Goal: Information Seeking & Learning: Learn about a topic

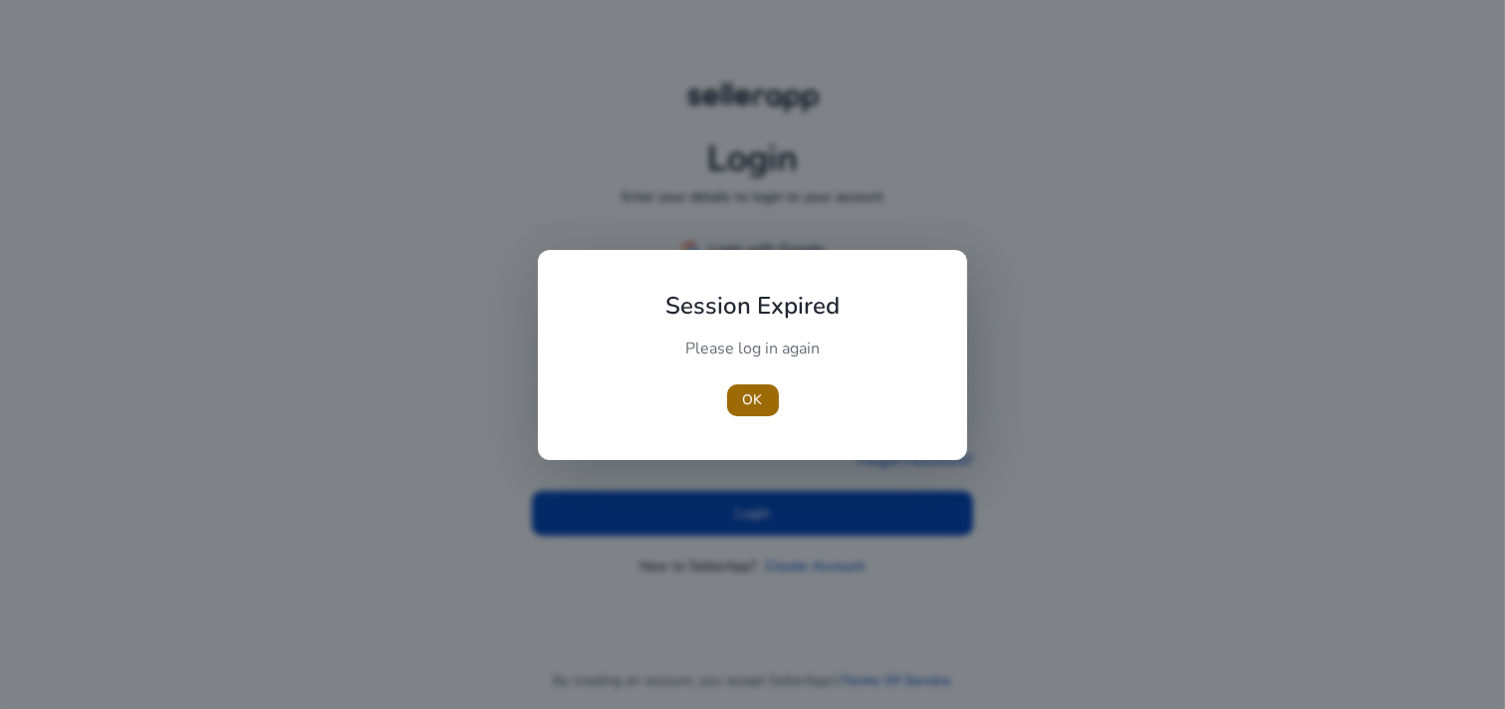
type input "**********"
click at [759, 403] on span "OK" at bounding box center [753, 400] width 20 height 21
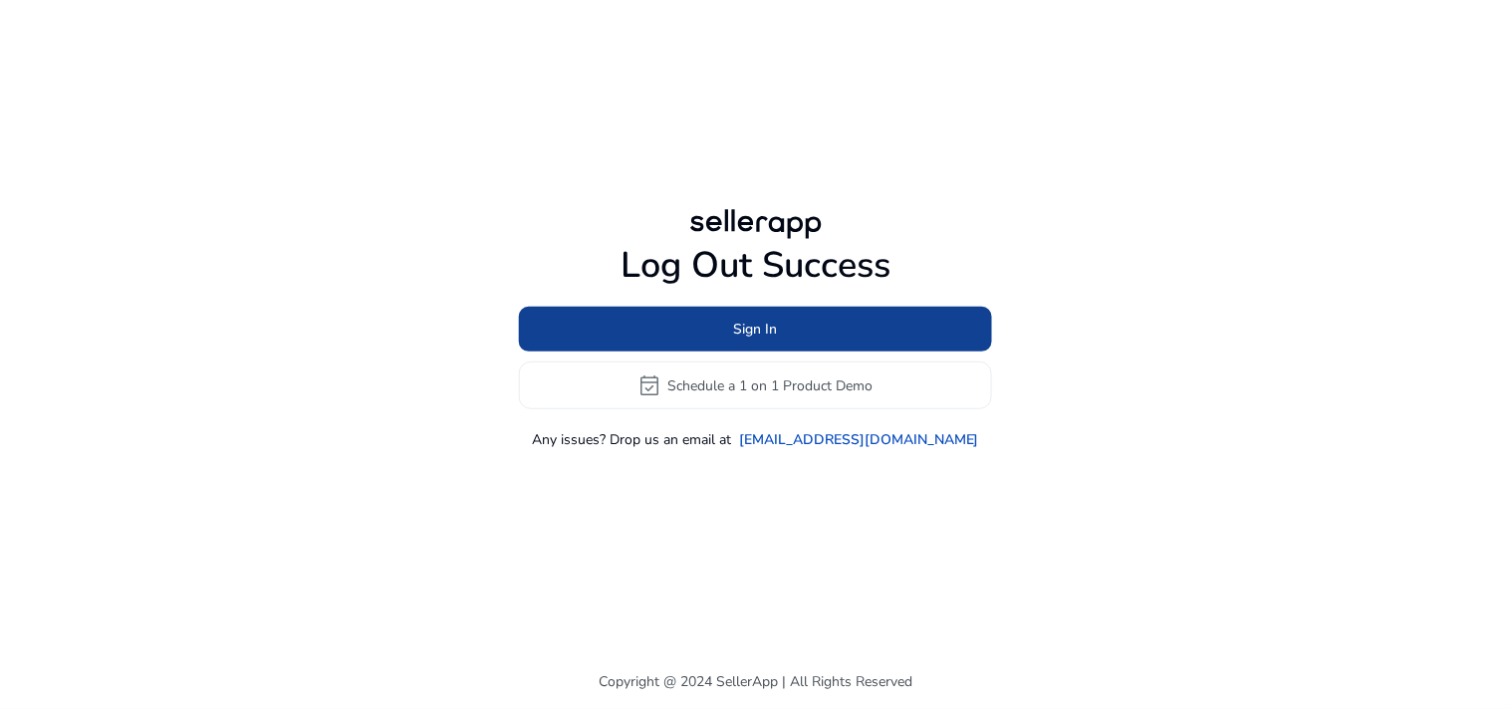
click at [784, 342] on span at bounding box center [755, 330] width 473 height 48
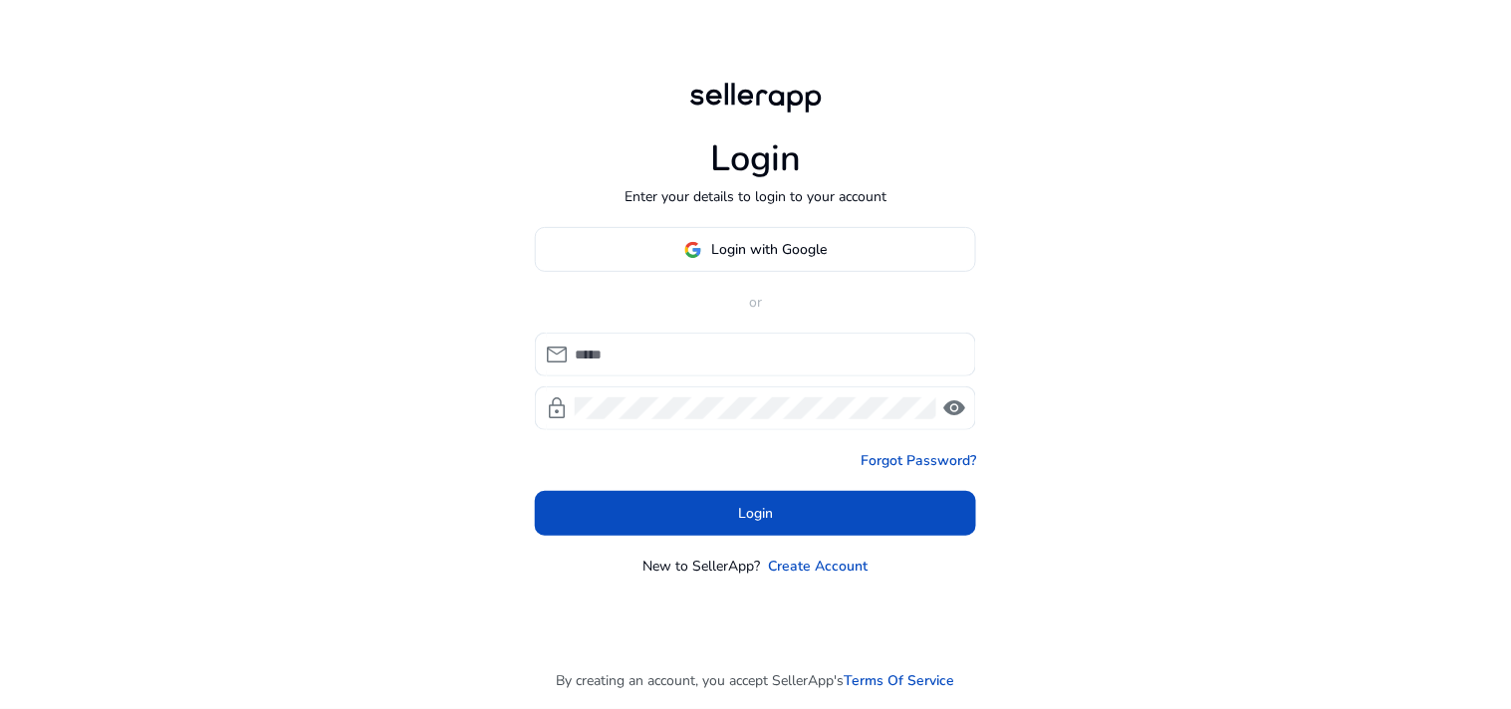
type input "**********"
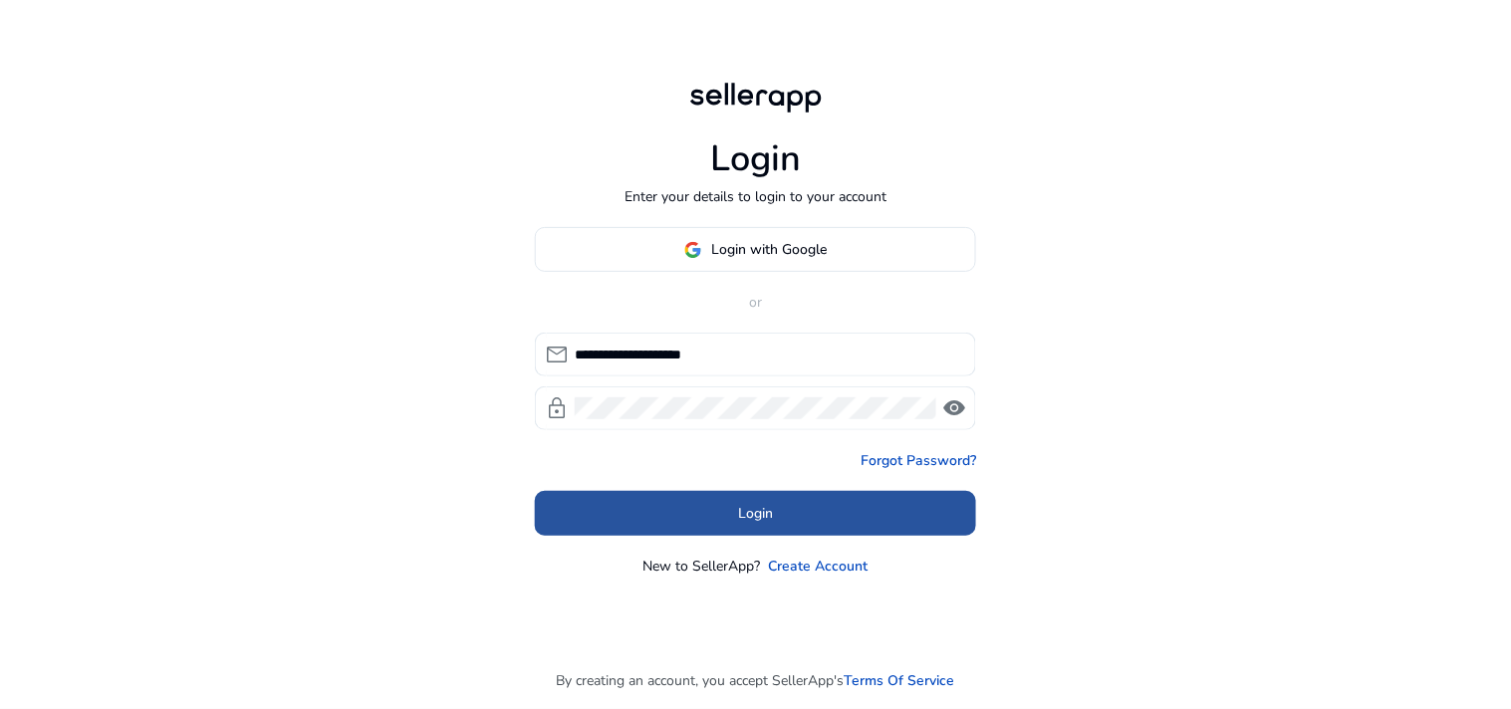
click at [759, 521] on span "Login" at bounding box center [755, 513] width 35 height 21
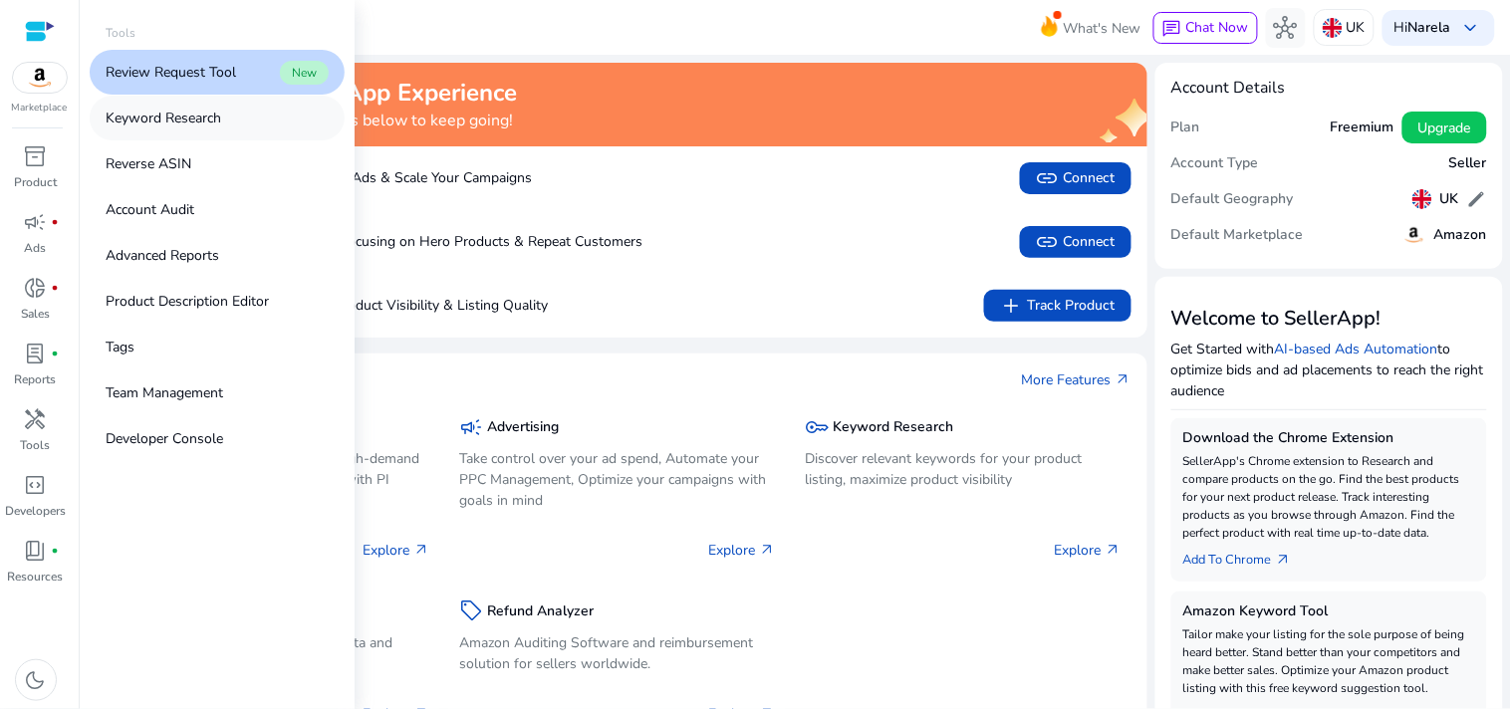
click at [187, 120] on p "Keyword Research" at bounding box center [164, 118] width 116 height 21
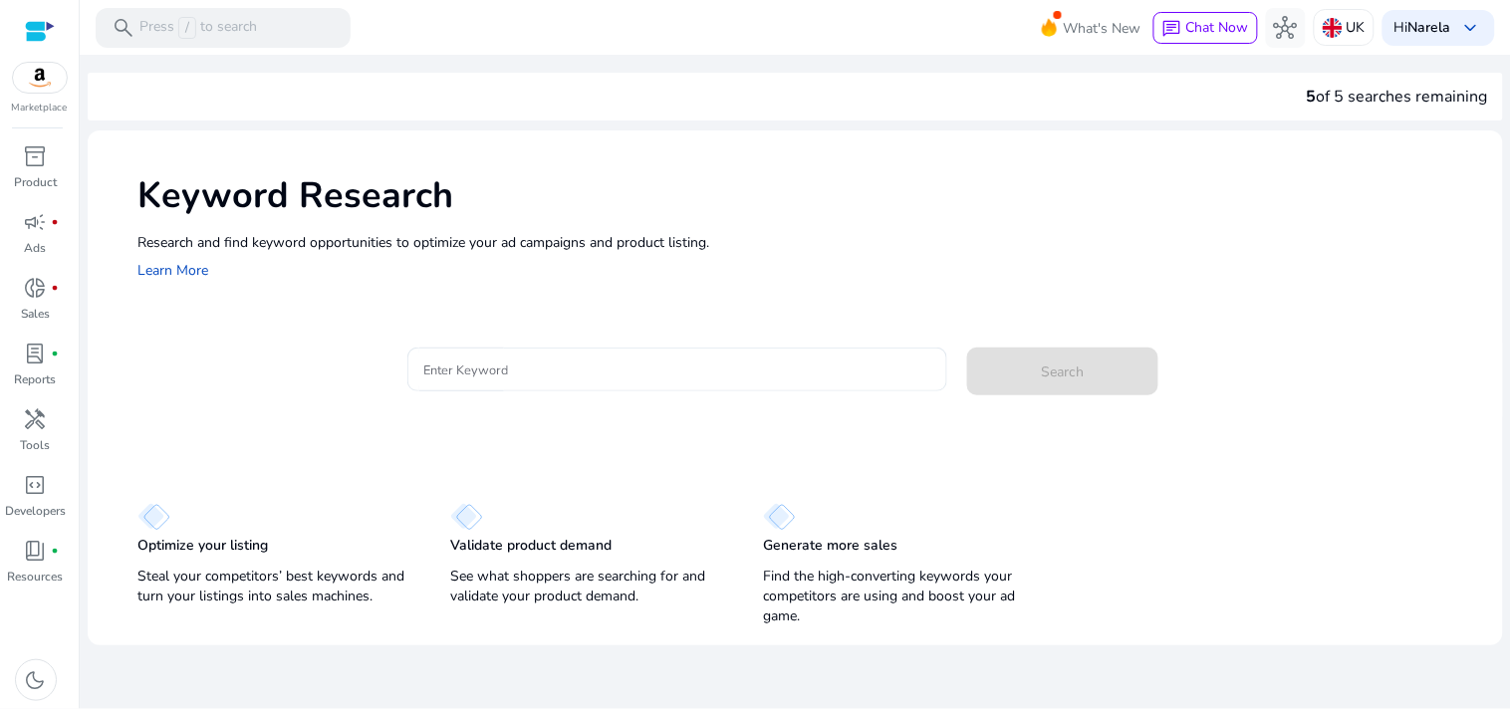
click at [548, 314] on div "Keyword Research Research and find keyword opportunities to optimize your ad ca…" at bounding box center [796, 225] width 1416 height 191
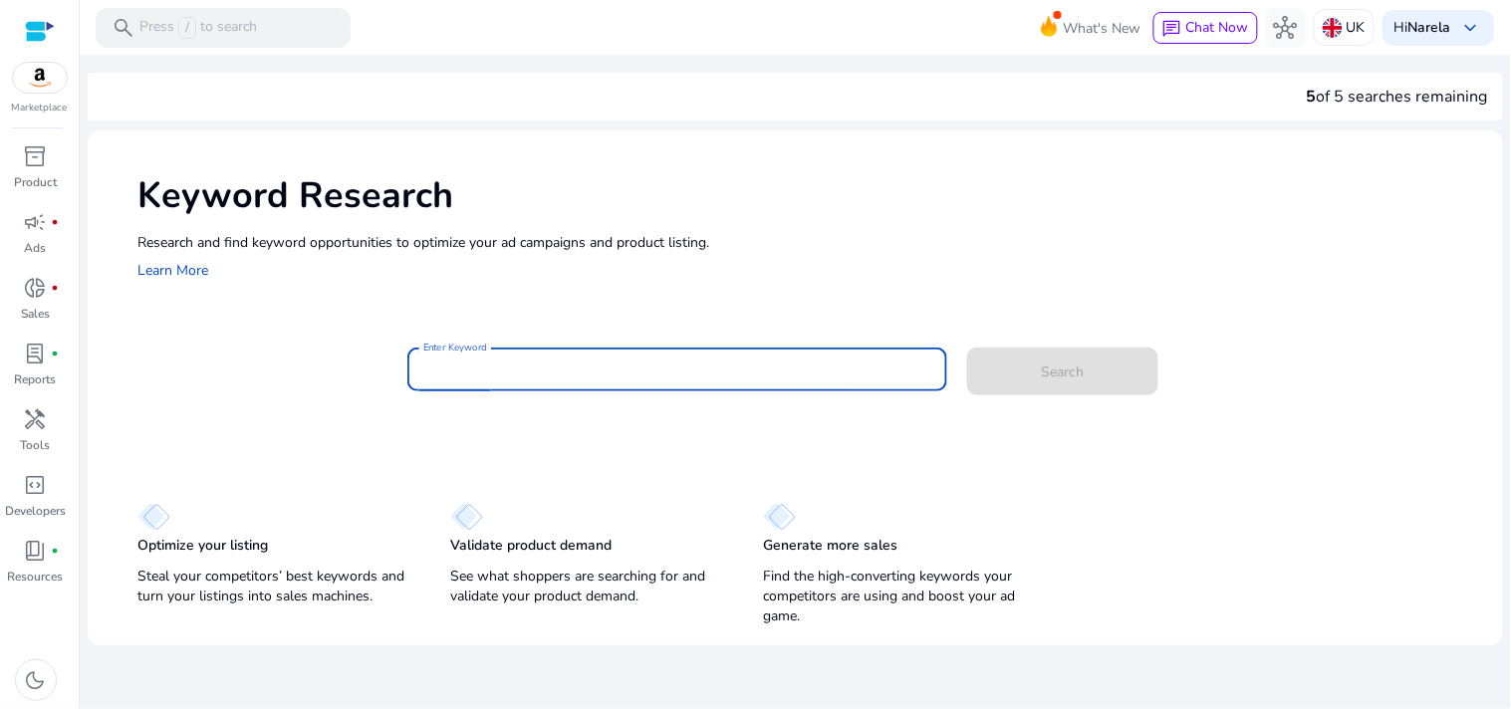
click at [529, 373] on input "Enter Keyword" at bounding box center [677, 370] width 508 height 22
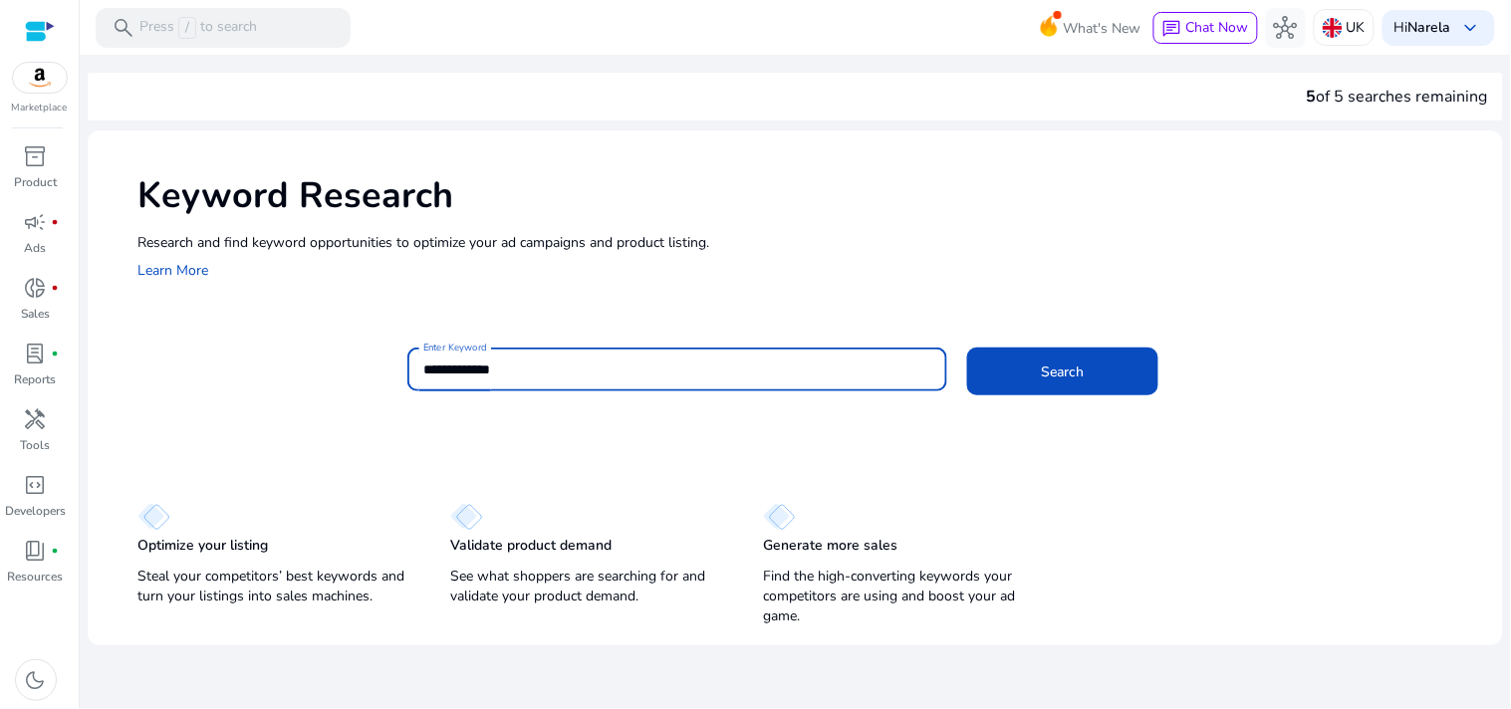
click at [560, 355] on div "**********" at bounding box center [677, 370] width 508 height 44
click at [578, 360] on input "**********" at bounding box center [677, 370] width 508 height 22
click at [581, 361] on input "**********" at bounding box center [677, 370] width 508 height 22
click at [556, 371] on input "**********" at bounding box center [677, 370] width 508 height 22
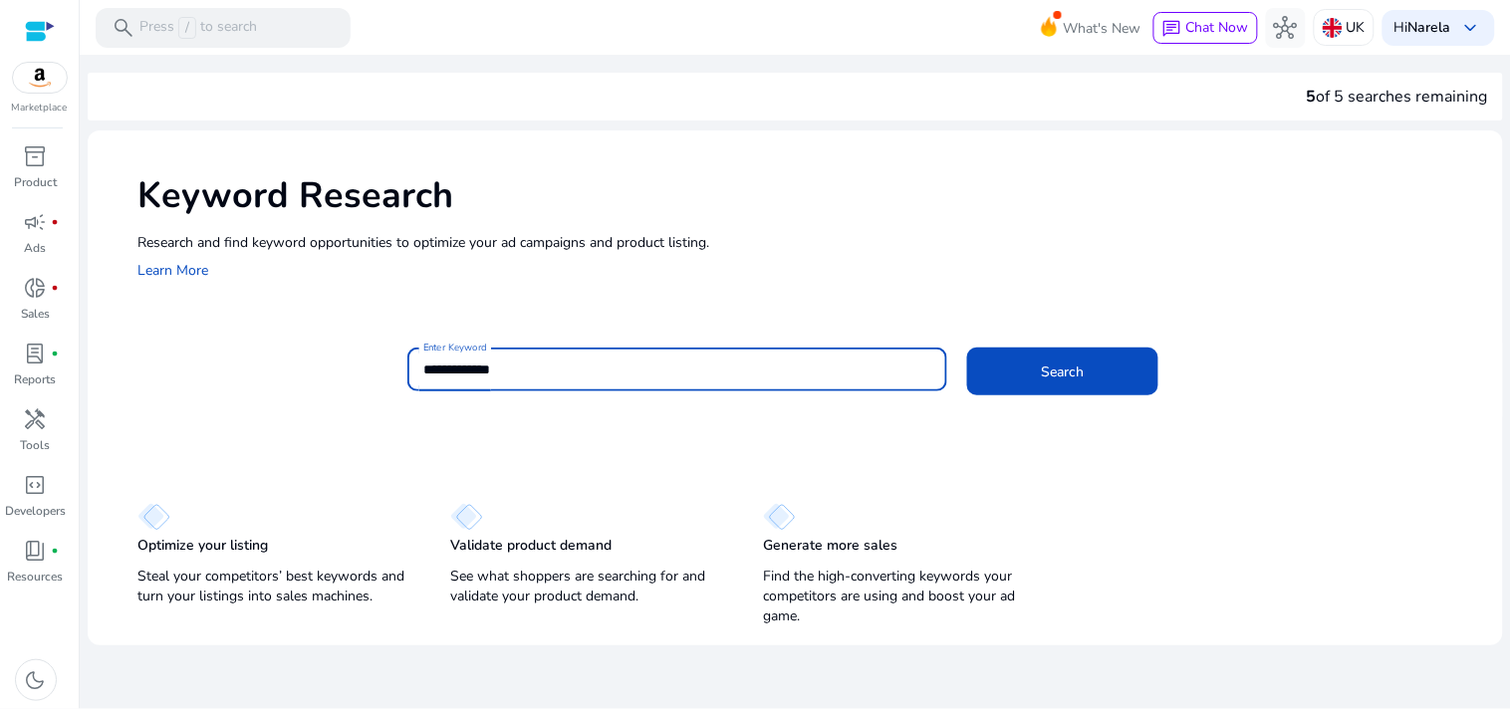
click at [556, 371] on input "**********" at bounding box center [677, 370] width 508 height 22
paste input
type input "**********"
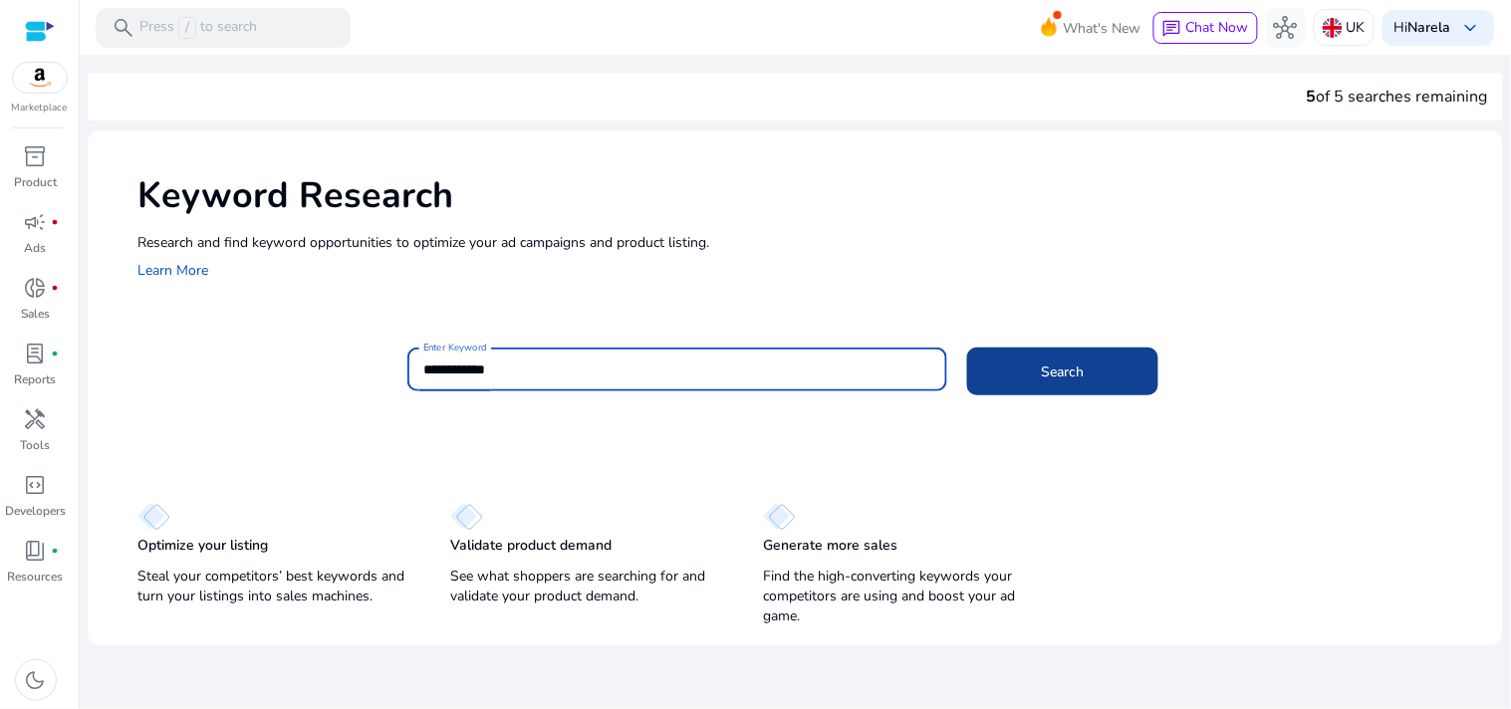
click at [999, 370] on span at bounding box center [1062, 372] width 191 height 48
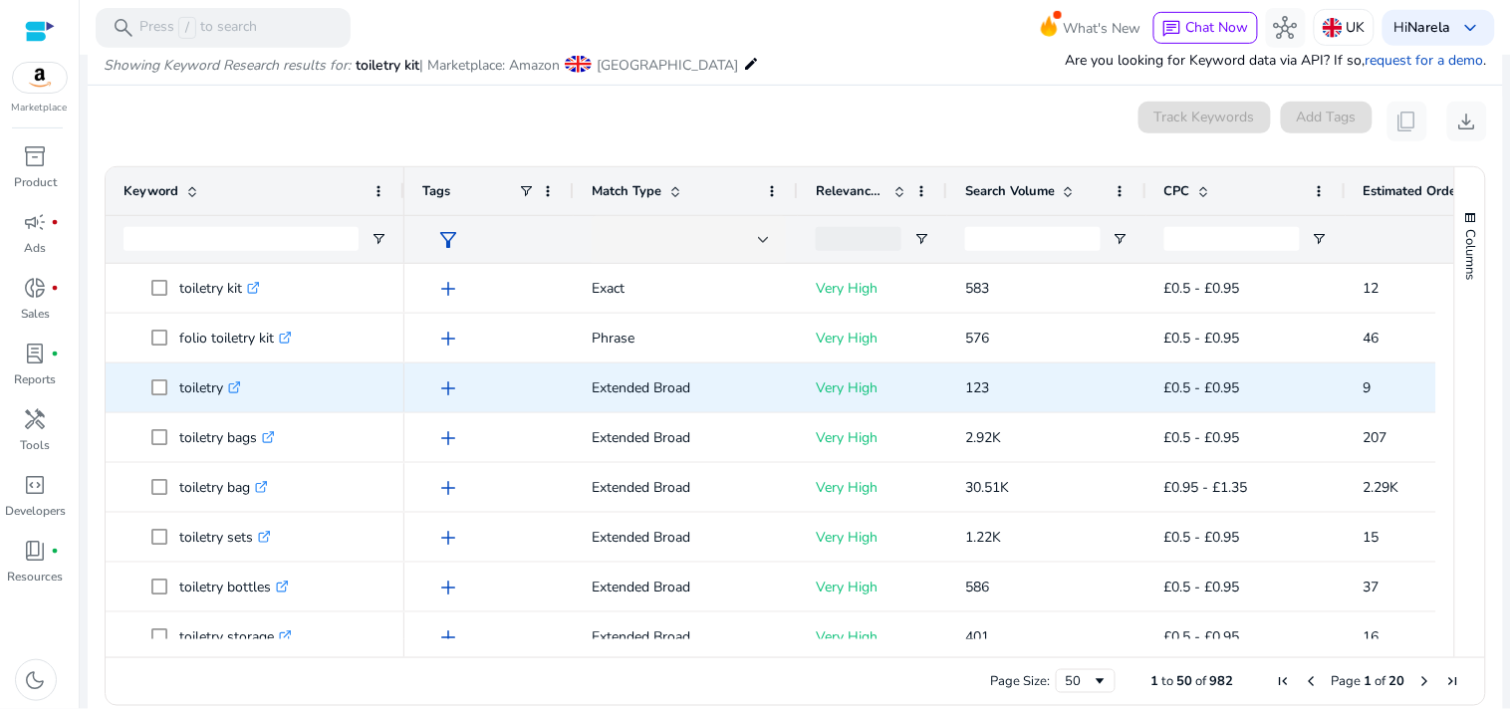
scroll to position [237, 0]
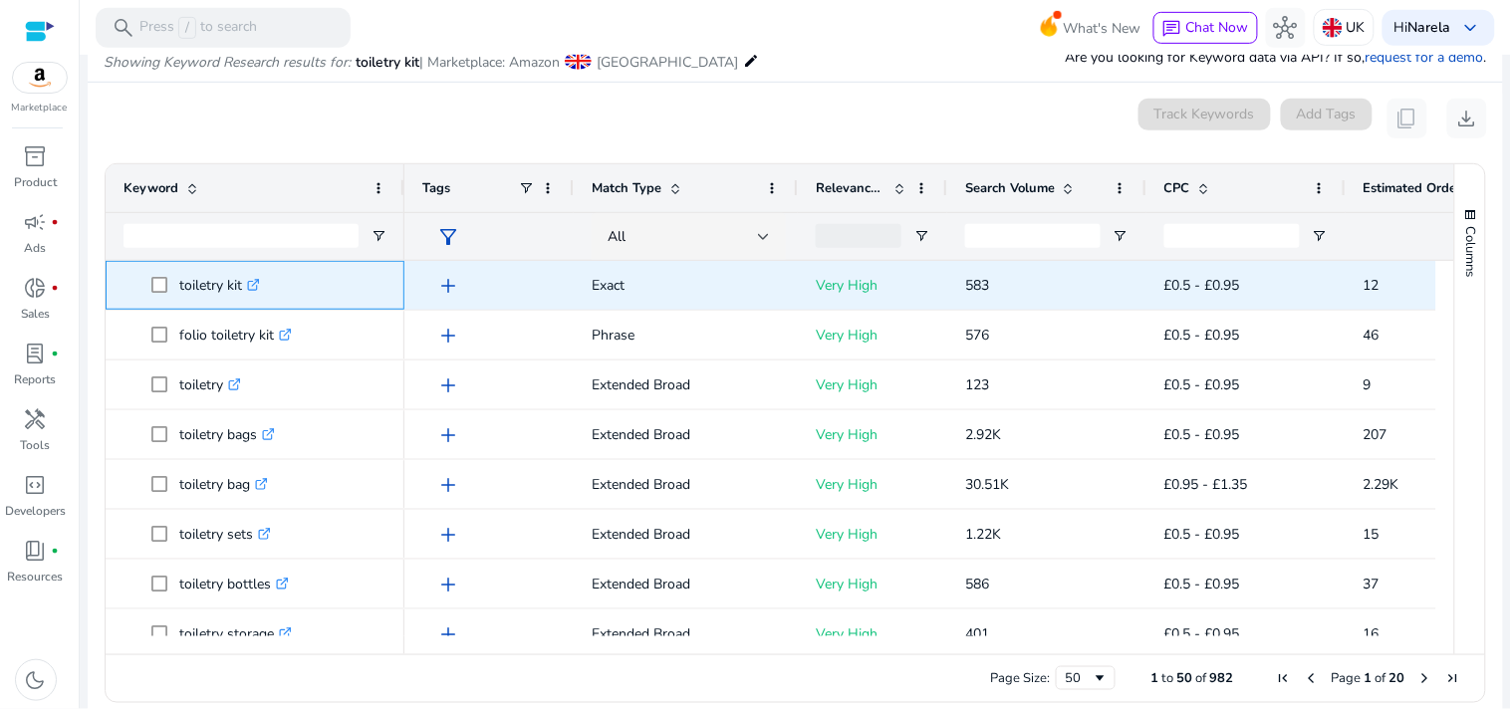
click at [173, 271] on span at bounding box center [165, 285] width 28 height 41
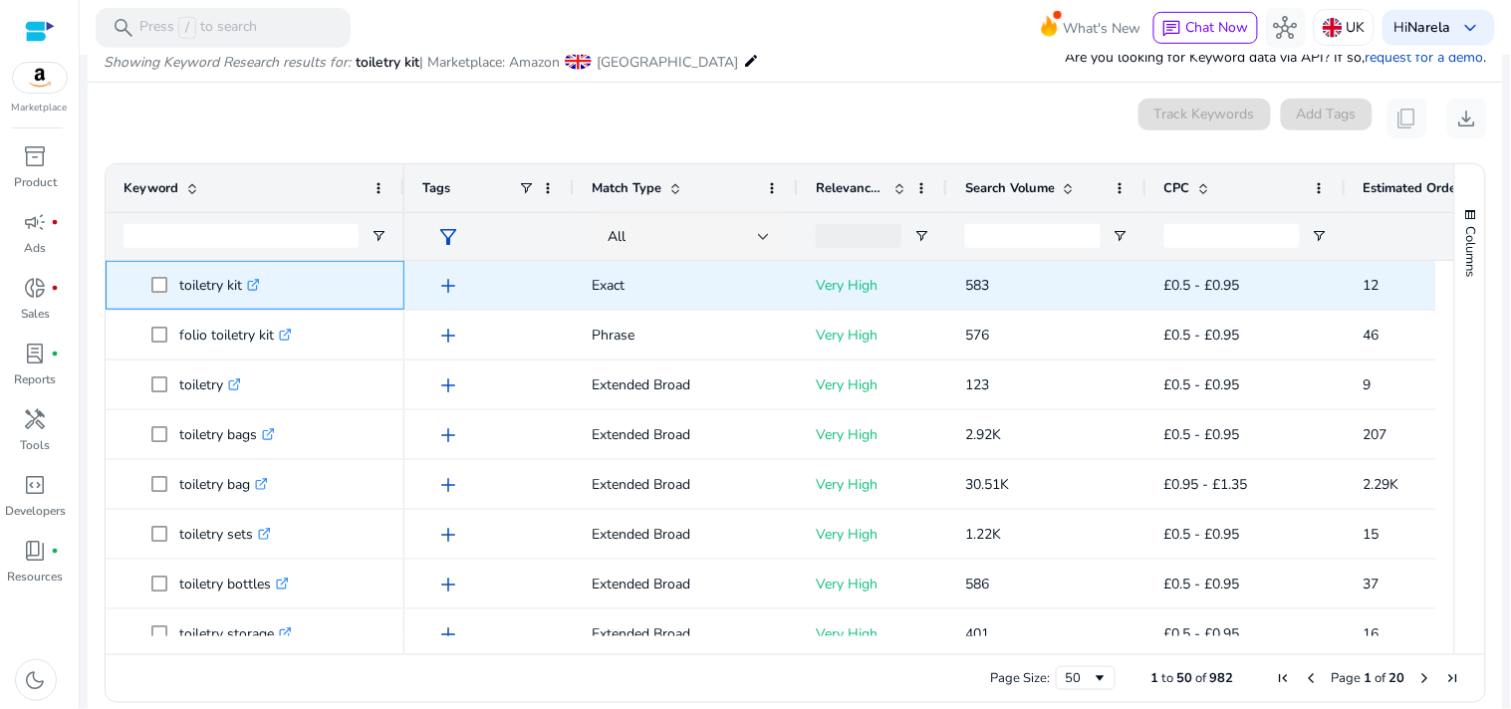
click at [173, 271] on span at bounding box center [165, 285] width 28 height 41
drag, startPoint x: 173, startPoint y: 271, endPoint x: 603, endPoint y: 5, distance: 505.1
click at [245, 277] on span "toiletry kit .st0{fill:#2c8af8}" at bounding box center [268, 285] width 235 height 41
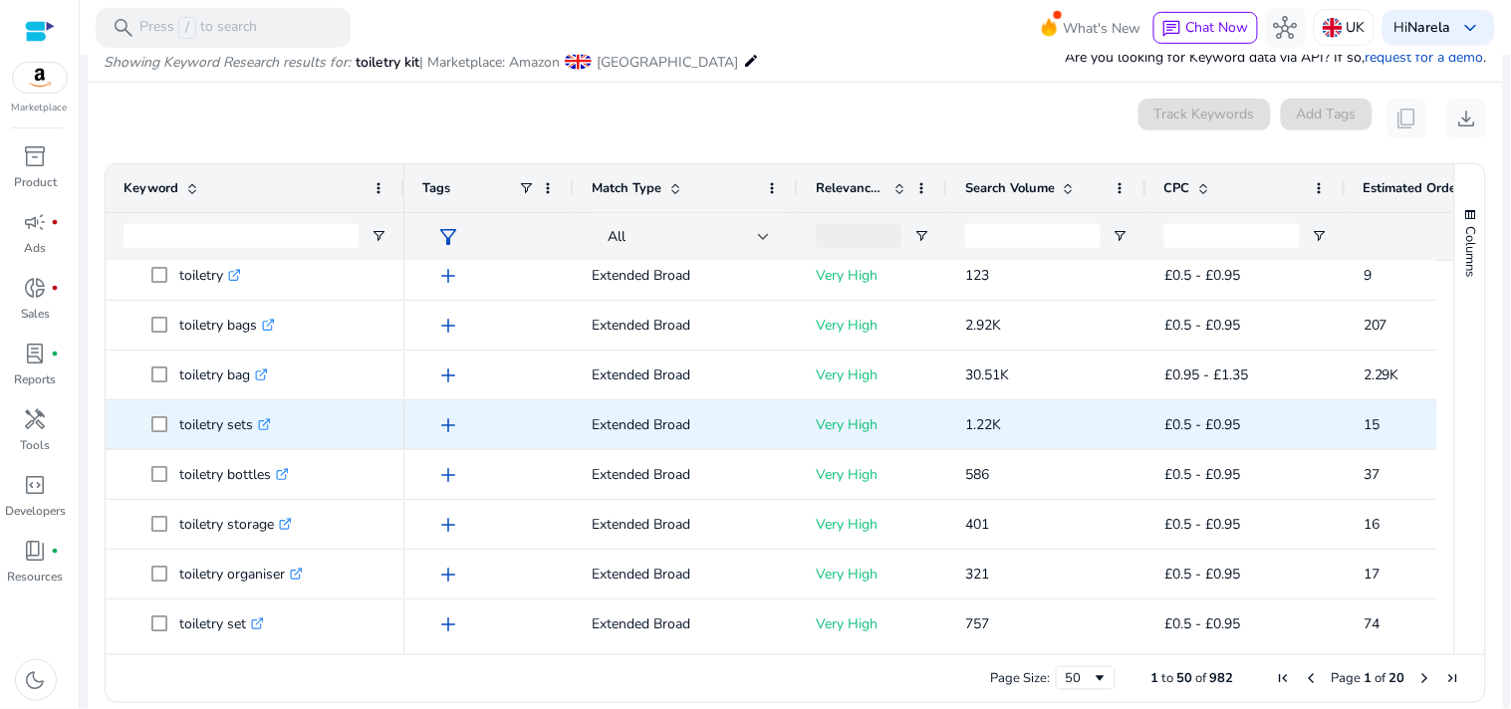
scroll to position [111, 0]
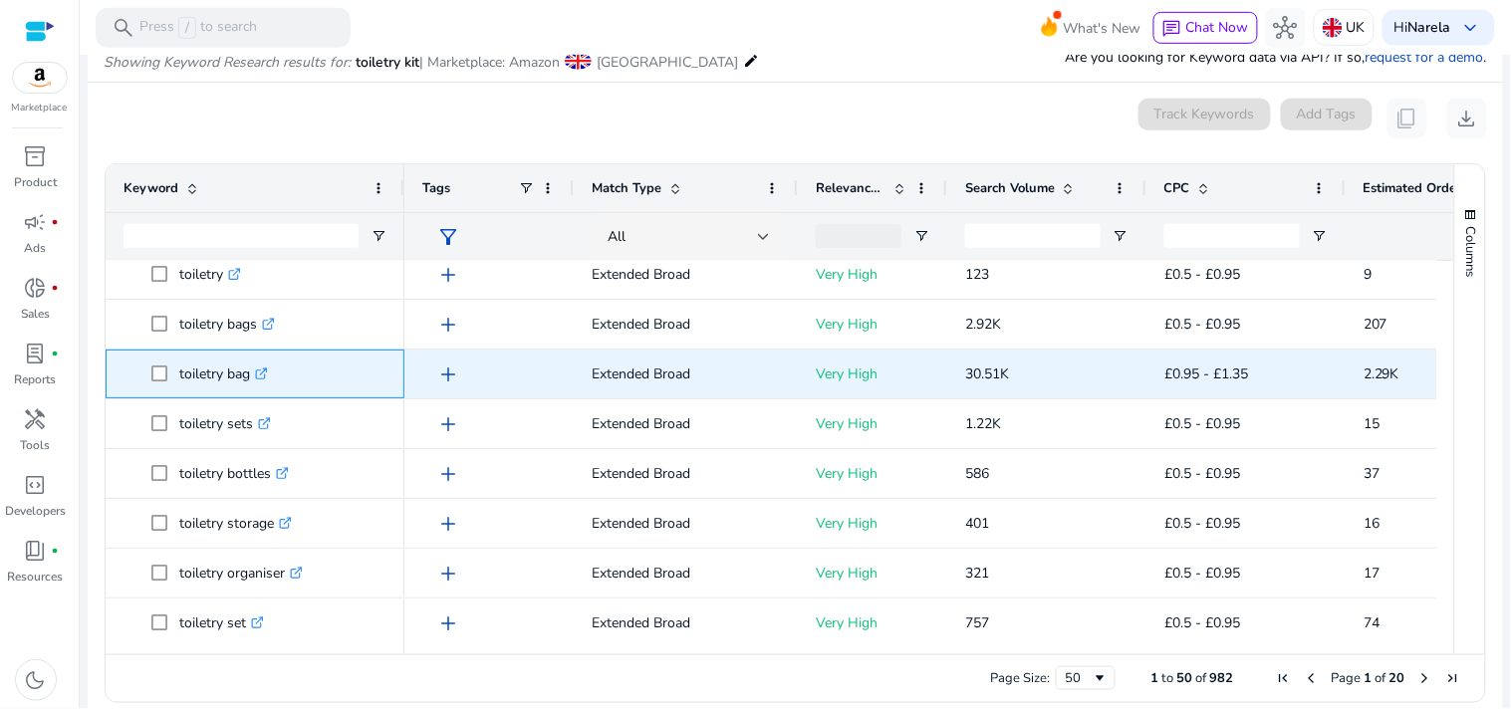
click at [169, 359] on span at bounding box center [165, 374] width 28 height 41
click at [180, 362] on span "toiletry bag .st0{fill:#2c8af8}" at bounding box center [268, 374] width 235 height 41
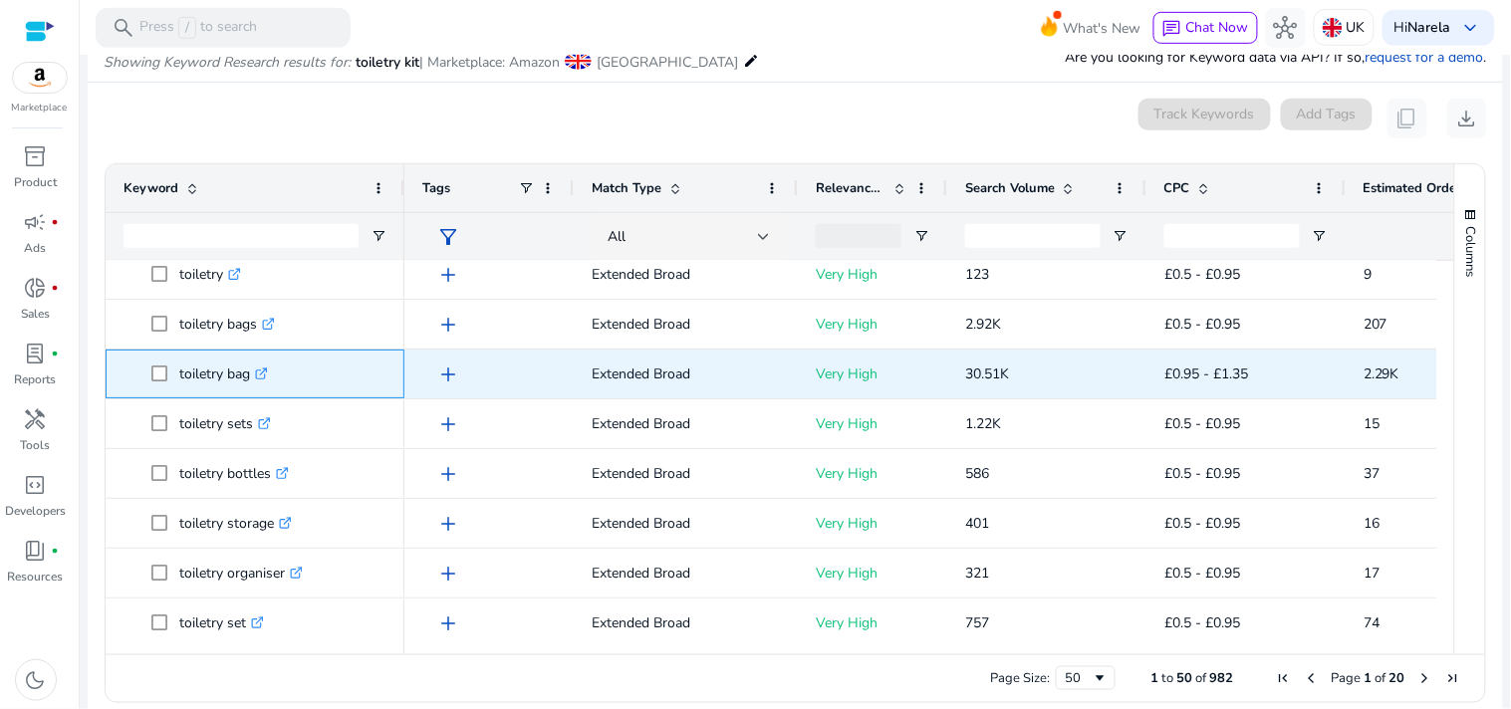
click at [180, 362] on p "toiletry bag .st0{fill:#2c8af8}" at bounding box center [223, 374] width 89 height 41
copy span "toiletry bag .st0{fill:#2c8af8}"
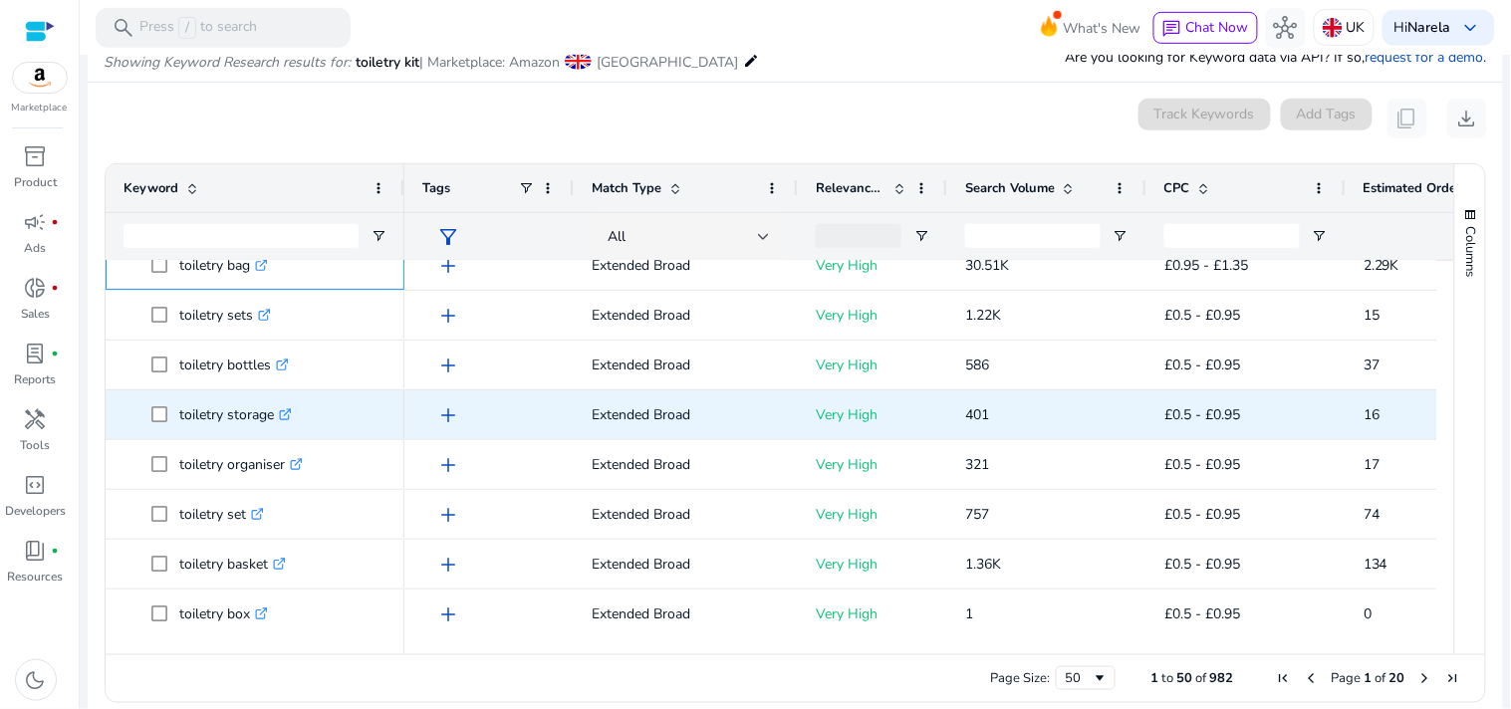
scroll to position [221, 0]
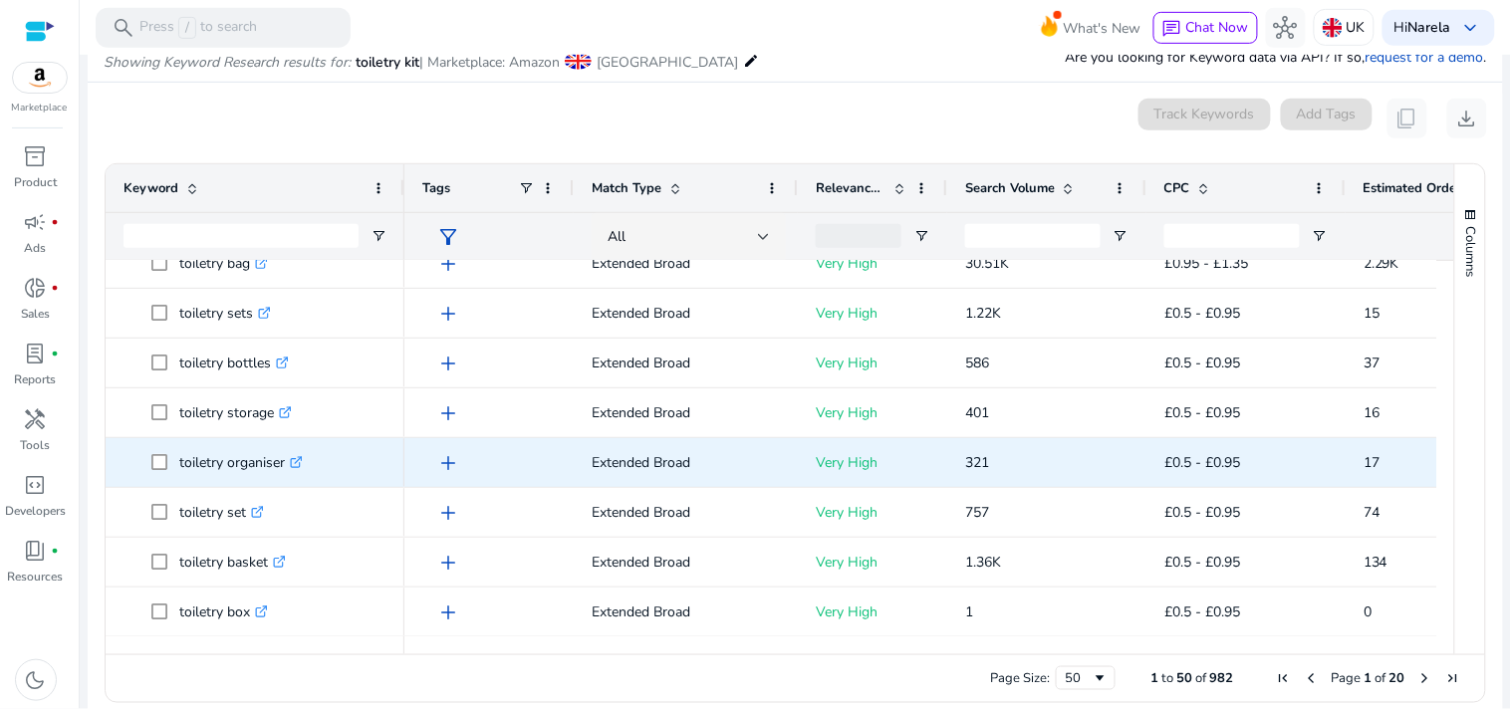
click at [183, 444] on p "toiletry organiser .st0{fill:#2c8af8}" at bounding box center [241, 462] width 124 height 41
copy span "toiletry organiser .st0{fill:#2c8af8}"
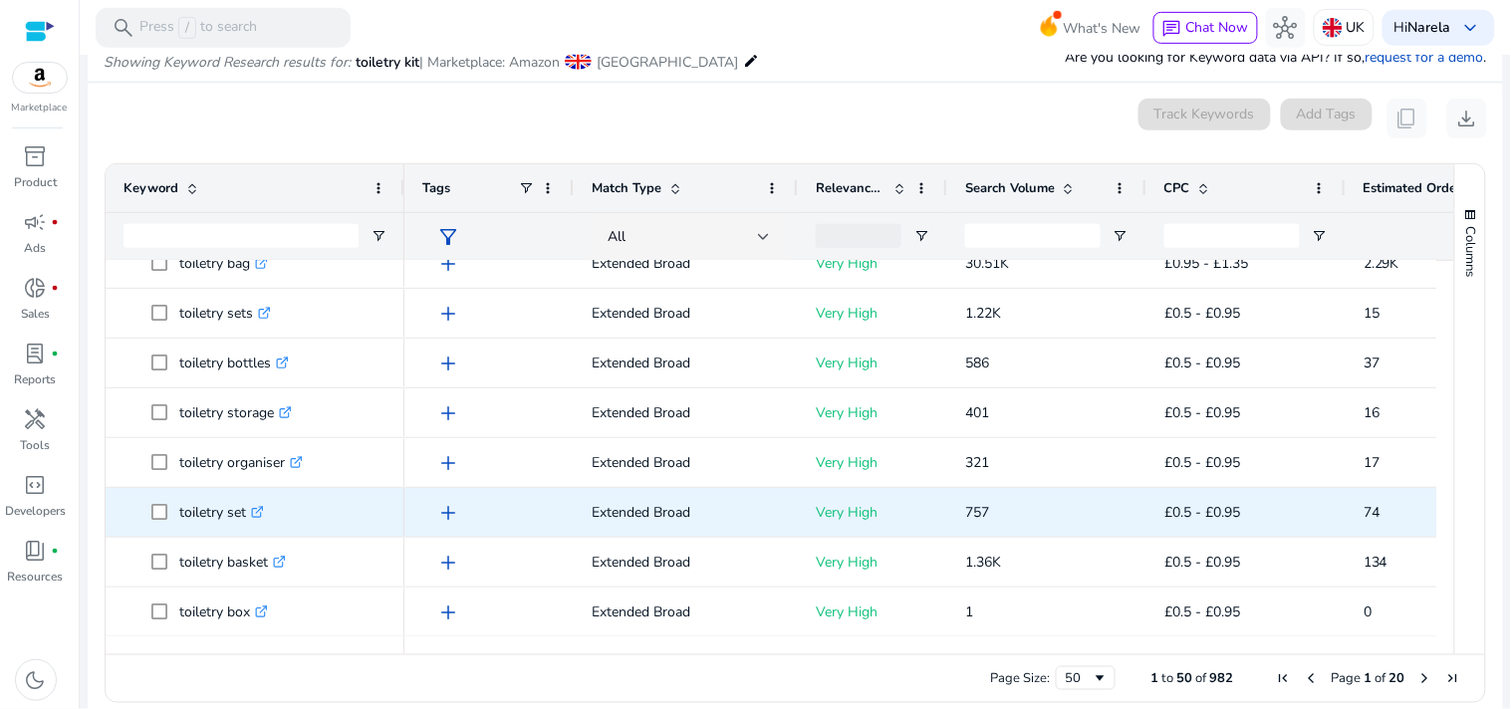
click at [176, 490] on div "toiletry set .st0{fill:#2c8af8}" at bounding box center [255, 512] width 263 height 47
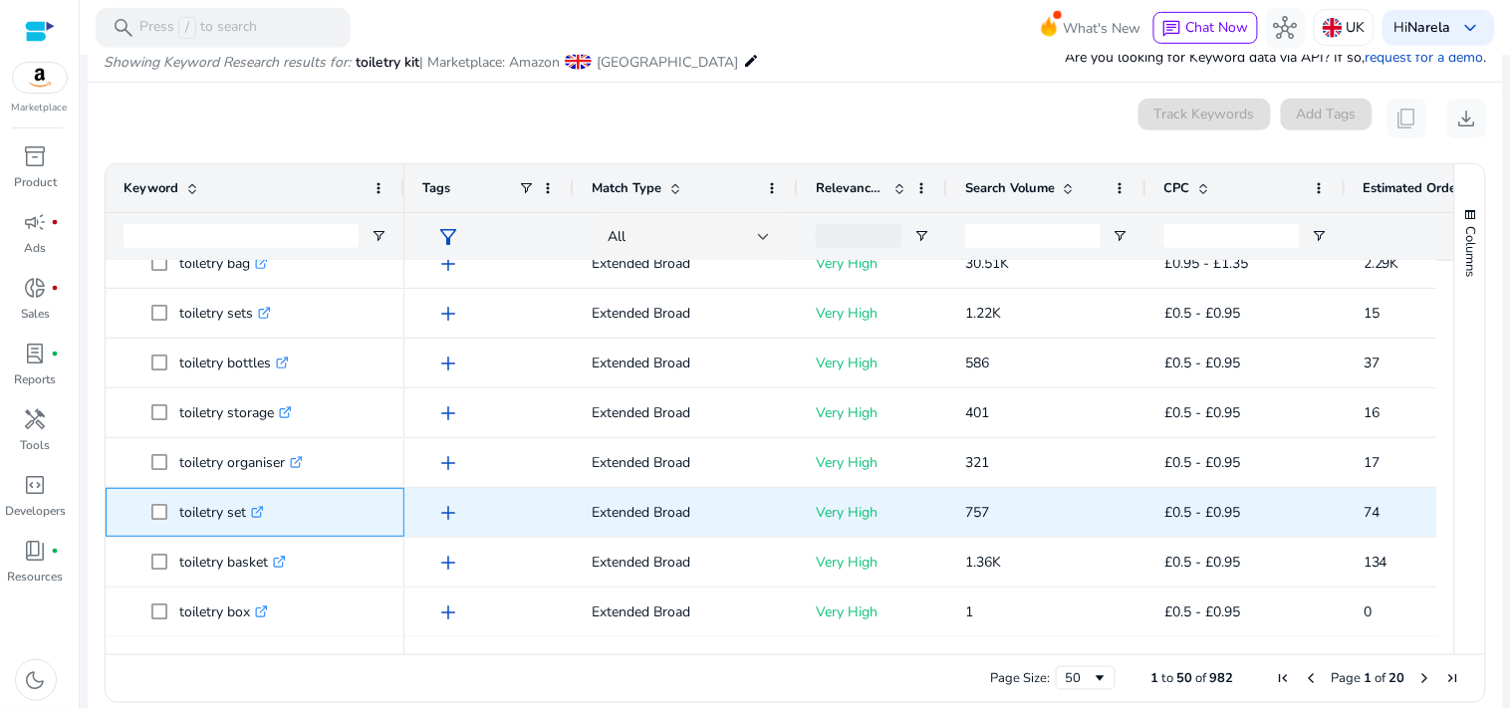
click at [176, 490] on div "toiletry set .st0{fill:#2c8af8}" at bounding box center [255, 512] width 263 height 47
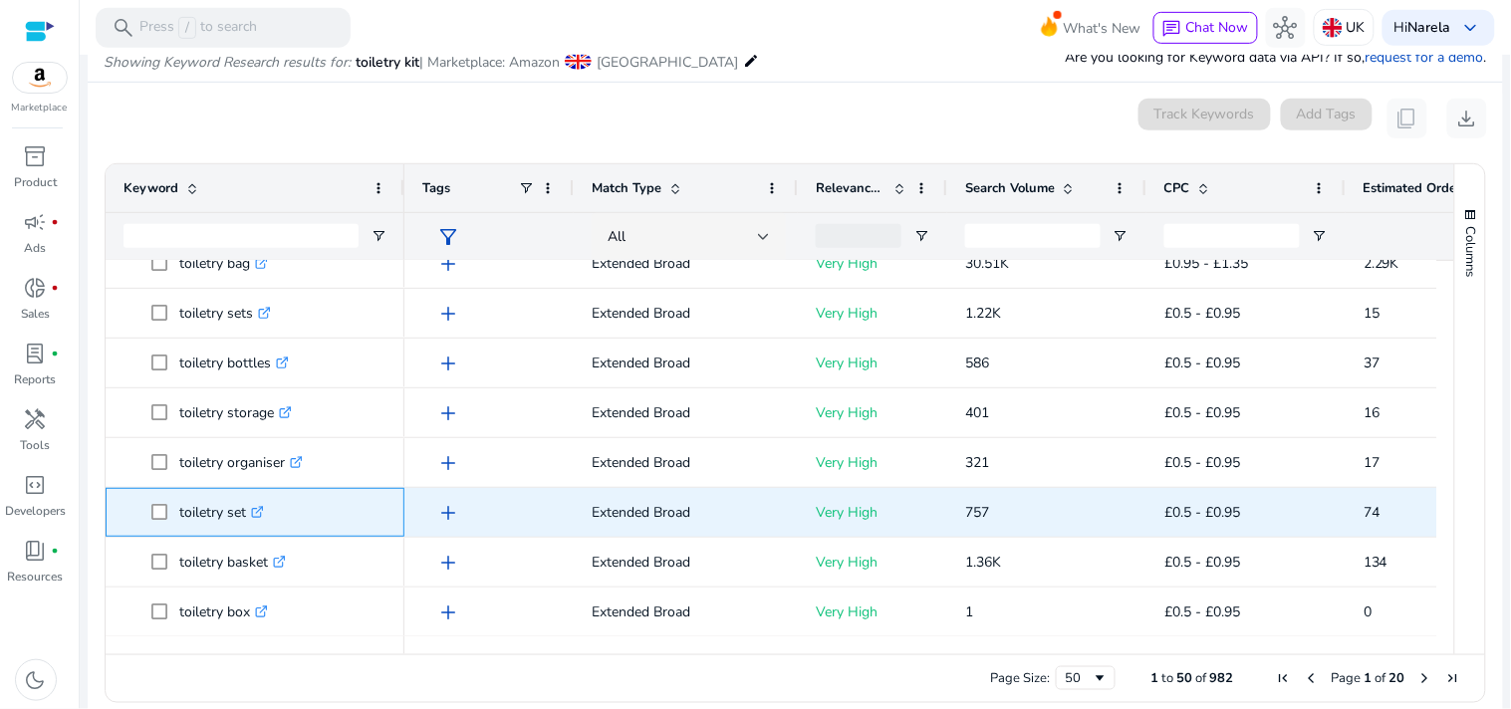
click at [176, 490] on div "toiletry set .st0{fill:#2c8af8}" at bounding box center [255, 512] width 263 height 47
click at [173, 498] on span at bounding box center [165, 512] width 28 height 41
click at [181, 500] on p "toiletry set .st0{fill:#2c8af8}" at bounding box center [221, 512] width 85 height 41
drag, startPoint x: 181, startPoint y: 500, endPoint x: 250, endPoint y: 500, distance: 68.7
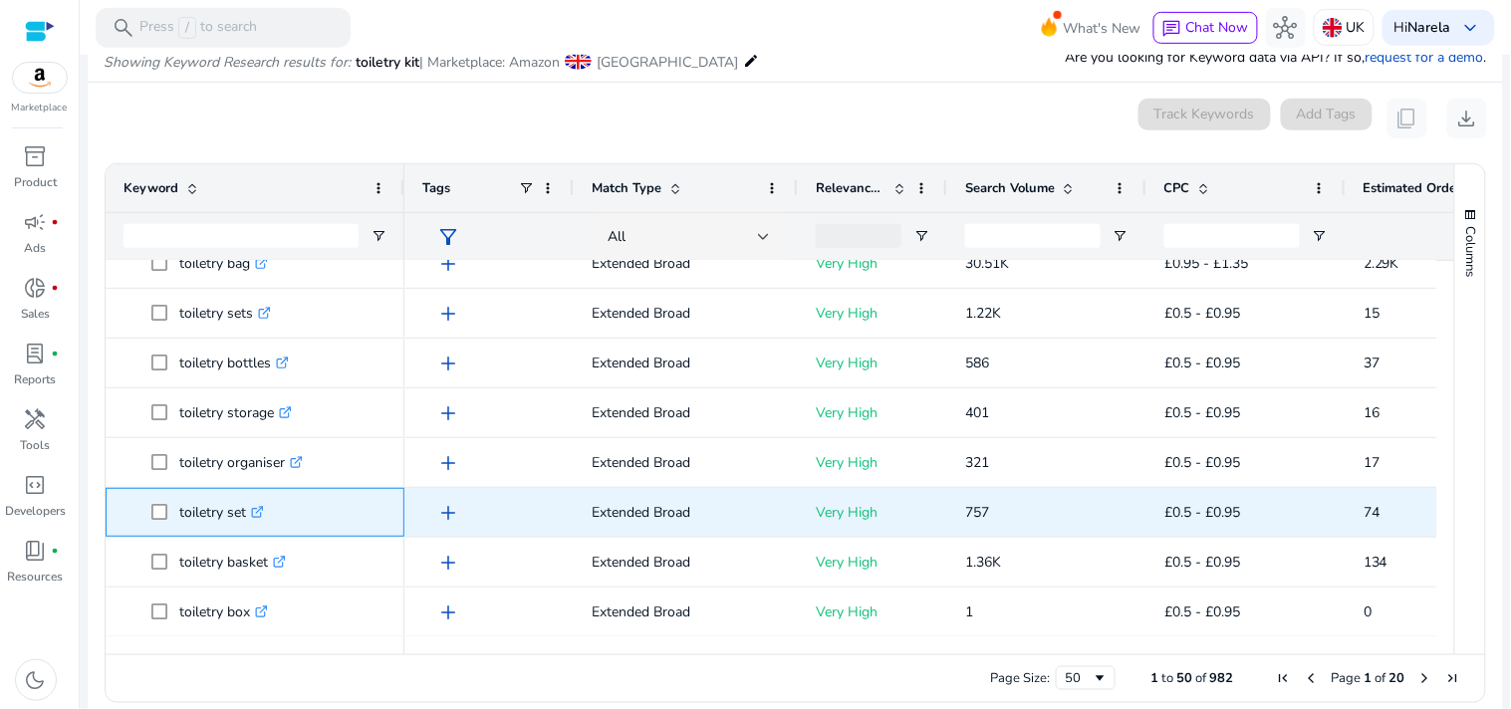
click at [250, 500] on p "toiletry set .st0{fill:#2c8af8}" at bounding box center [221, 512] width 85 height 41
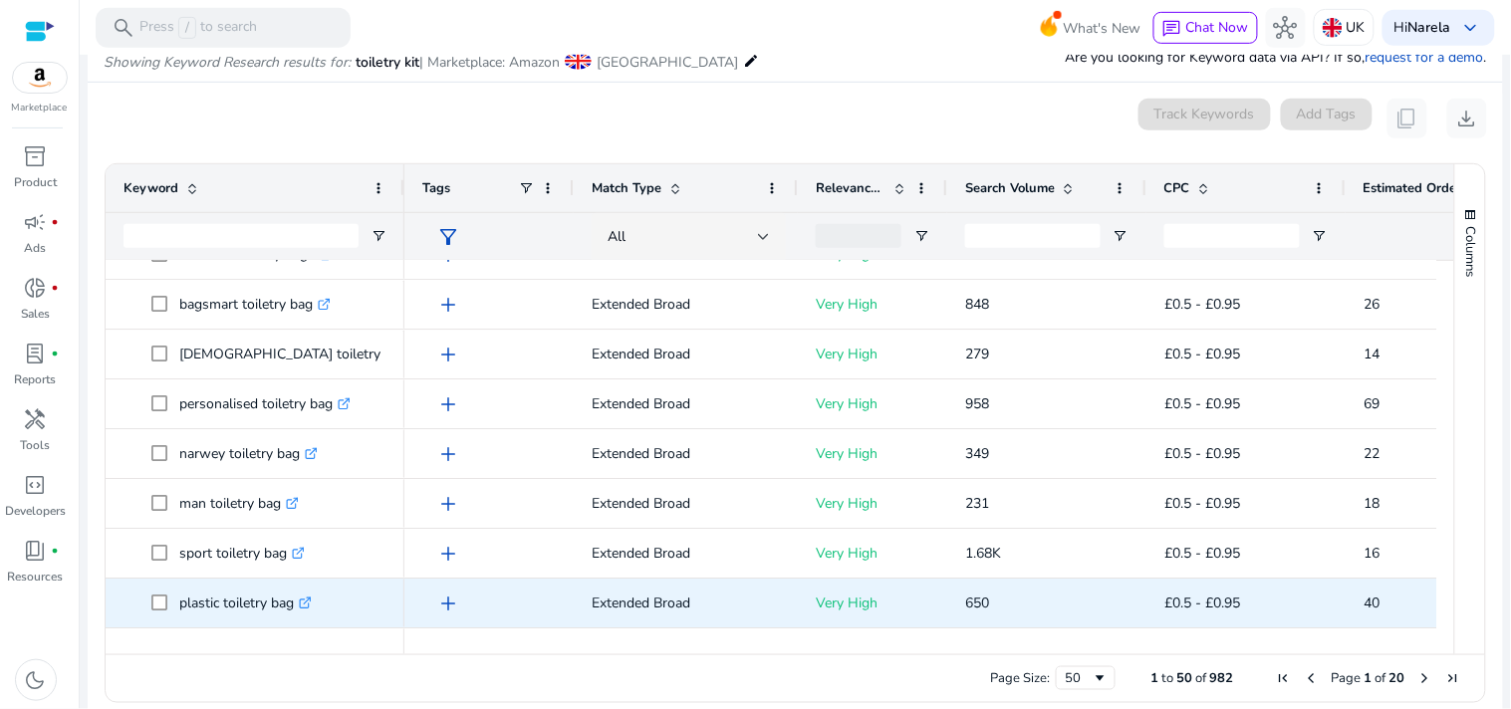
scroll to position [1549, 0]
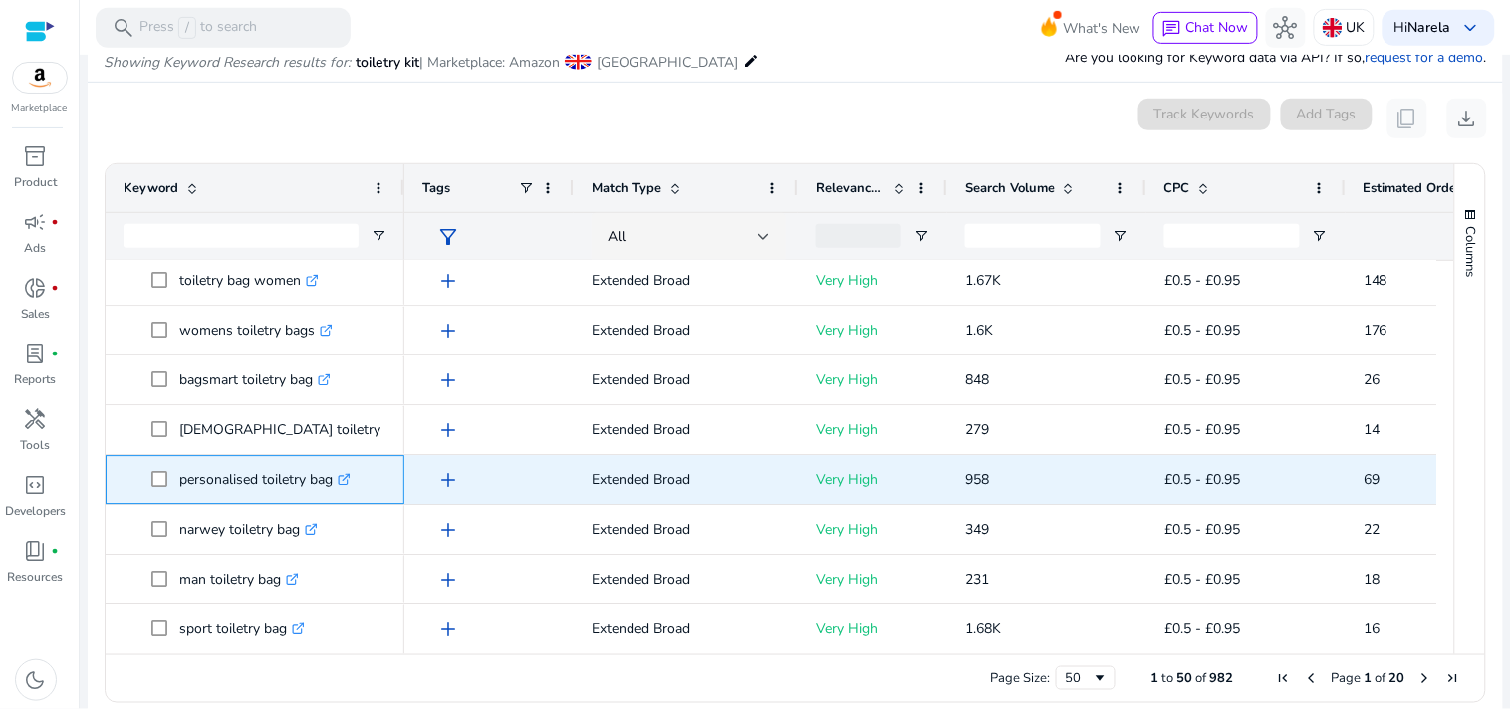
click at [174, 463] on span at bounding box center [165, 479] width 28 height 41
click at [175, 466] on span at bounding box center [165, 479] width 28 height 41
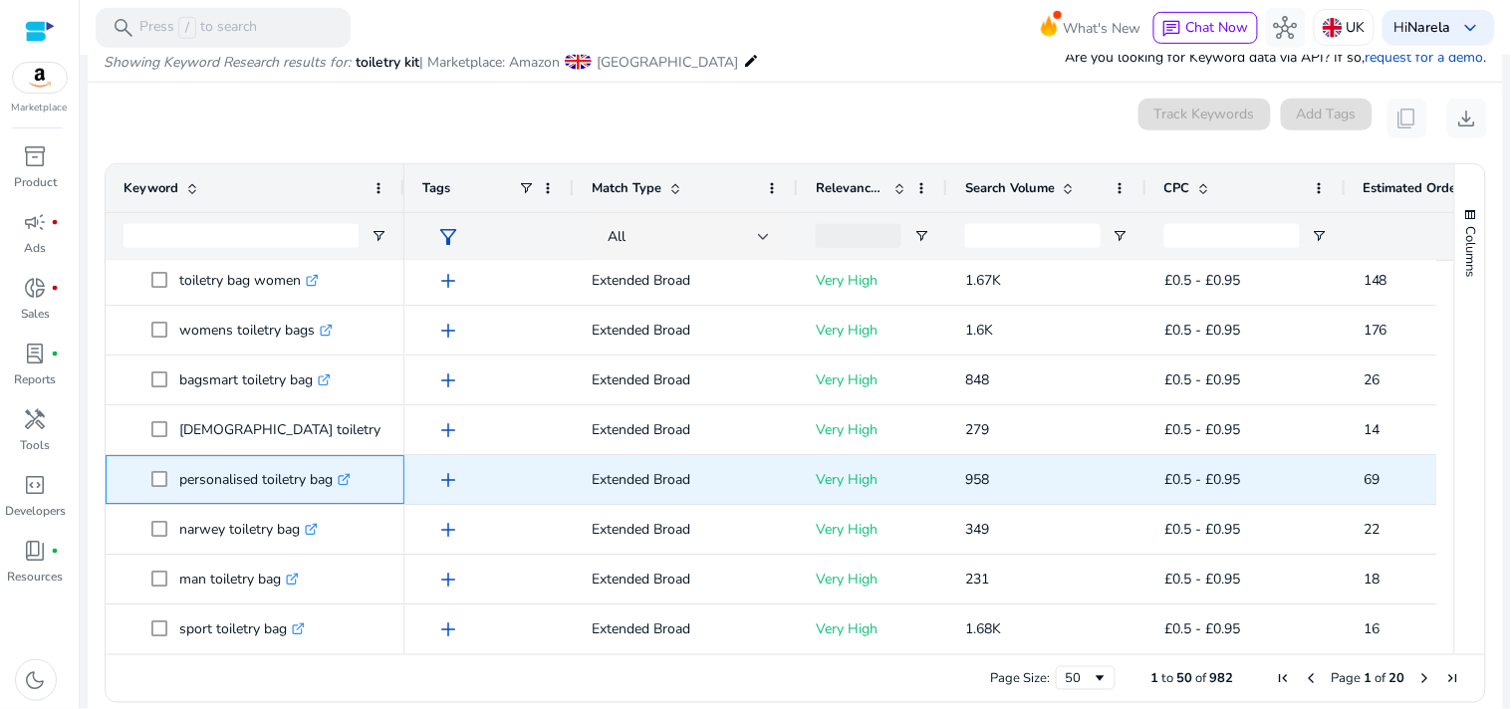
copy span "personalised toiletry bag .st0{fill:#2c8af8}"
drag, startPoint x: 175, startPoint y: 466, endPoint x: 431, endPoint y: 135, distance: 418.2
click at [302, 469] on span "personalised toiletry bag .st0{fill:#2c8af8}" at bounding box center [268, 479] width 235 height 41
